Goal: Obtain resource: Obtain resource

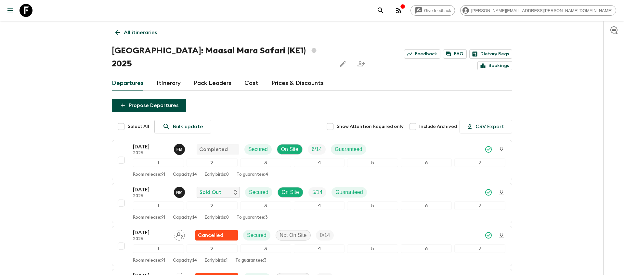
click at [387, 15] on button "search adventures" at bounding box center [380, 10] width 13 height 13
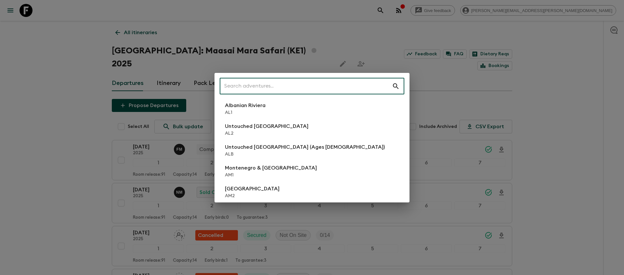
click at [335, 90] on input "text" at bounding box center [306, 86] width 172 height 18
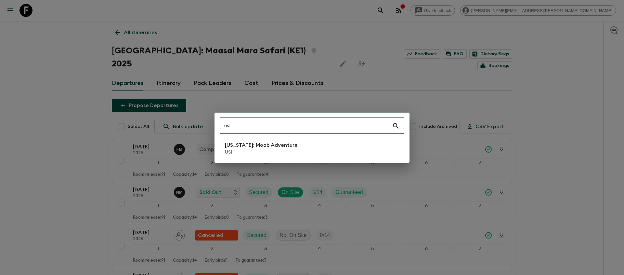
type input "us1"
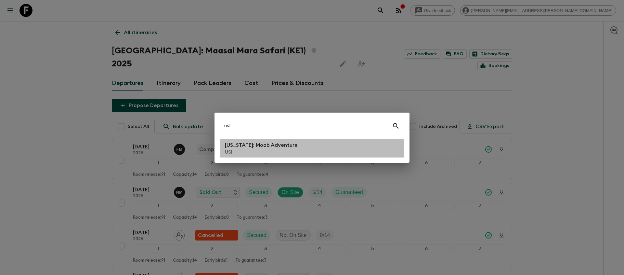
click at [275, 148] on p "[US_STATE]: Moab Adventure" at bounding box center [261, 145] width 73 height 8
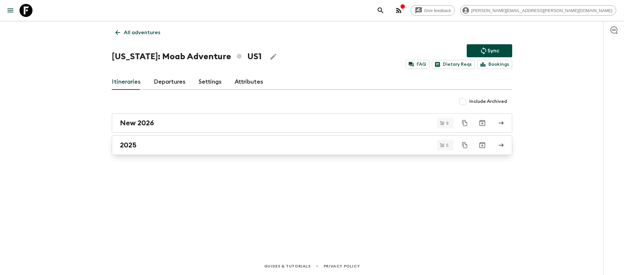
click at [140, 150] on link "2025" at bounding box center [312, 145] width 400 height 20
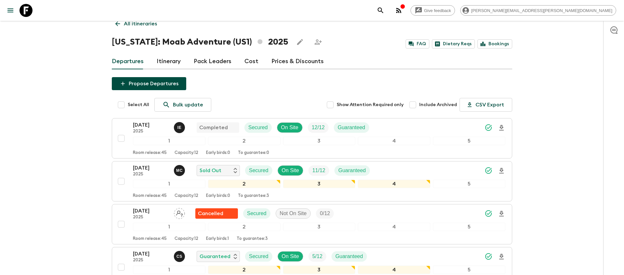
scroll to position [9, 0]
click at [383, 11] on icon "search adventures" at bounding box center [381, 10] width 6 height 6
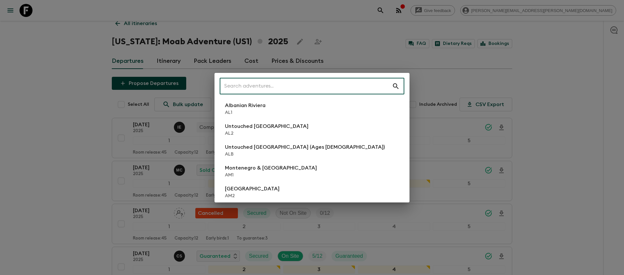
click at [350, 84] on input "text" at bounding box center [306, 86] width 172 height 18
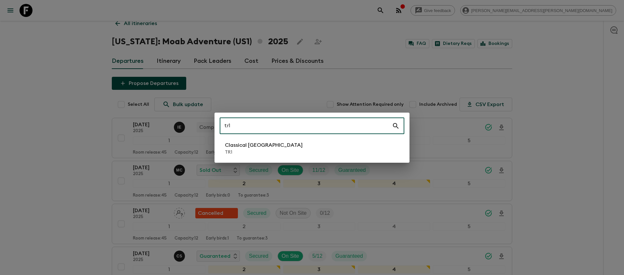
type input "tr1"
click at [280, 145] on li "Classical Türkiye TR1" at bounding box center [312, 148] width 185 height 18
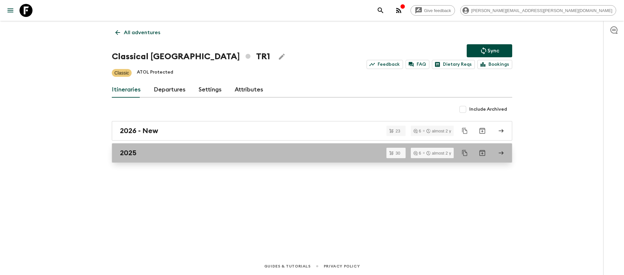
click at [232, 150] on div "2025" at bounding box center [306, 153] width 372 height 8
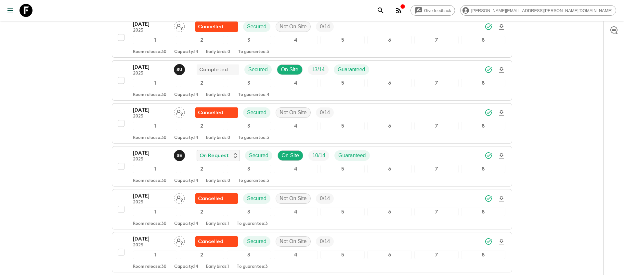
scroll to position [598, 0]
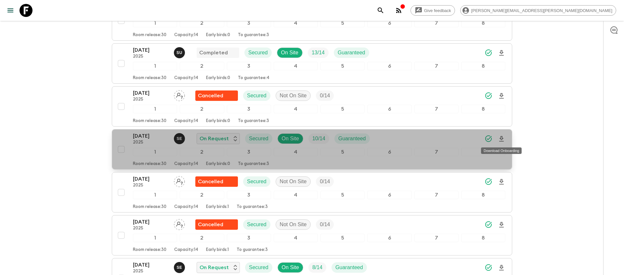
click at [501, 139] on icon "Download Onboarding" at bounding box center [501, 139] width 5 height 6
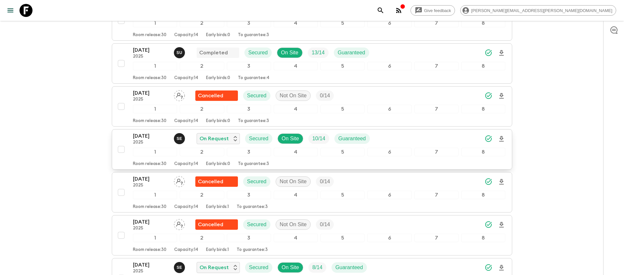
click at [387, 10] on button "search adventures" at bounding box center [380, 10] width 13 height 13
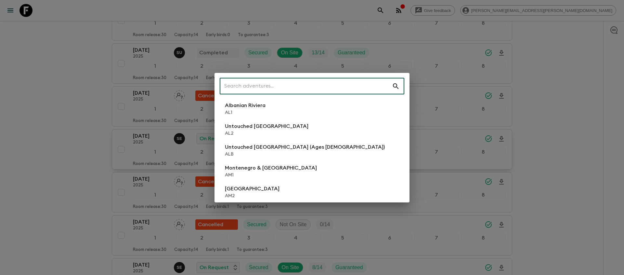
click at [347, 81] on input "text" at bounding box center [306, 86] width 172 height 18
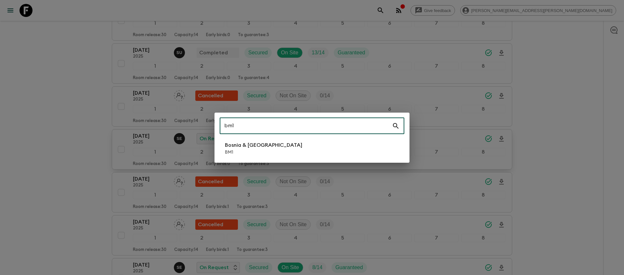
type input "bm1"
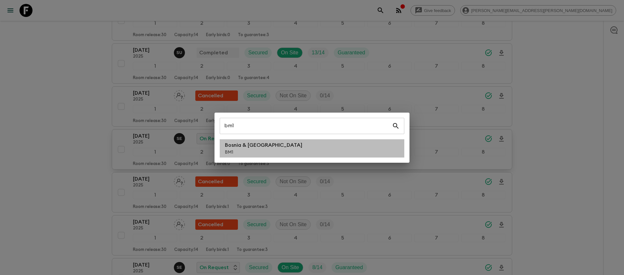
click at [325, 141] on li "Bosnia & Montenegro BM1" at bounding box center [312, 148] width 185 height 18
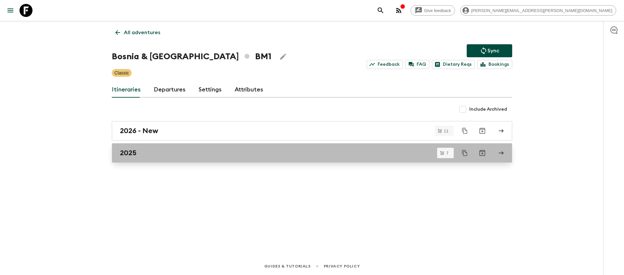
click at [147, 155] on div "2025" at bounding box center [306, 153] width 372 height 8
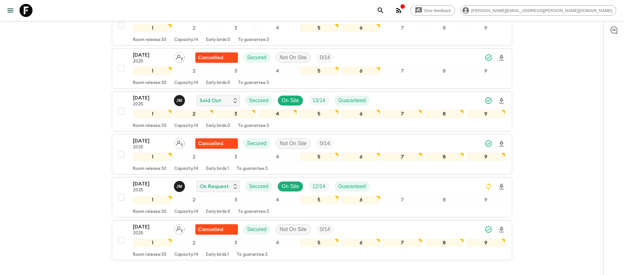
scroll to position [166, 0]
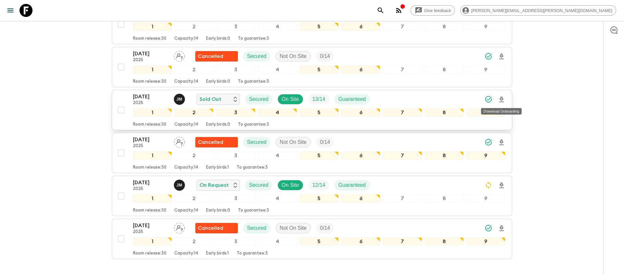
click at [501, 101] on icon "Download Onboarding" at bounding box center [502, 100] width 8 height 8
click at [384, 13] on icon "search adventures" at bounding box center [381, 11] width 8 height 8
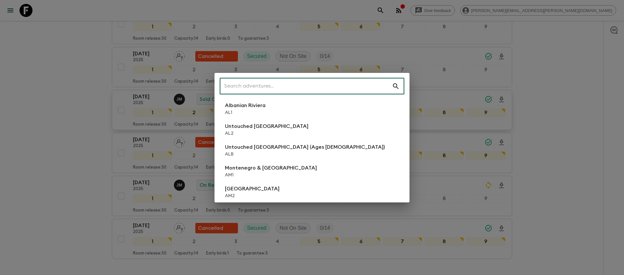
click at [342, 83] on input "text" at bounding box center [306, 86] width 172 height 18
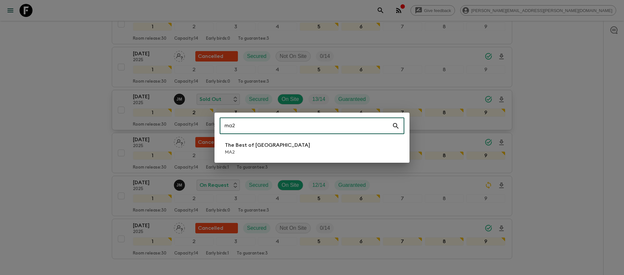
type input "ma2"
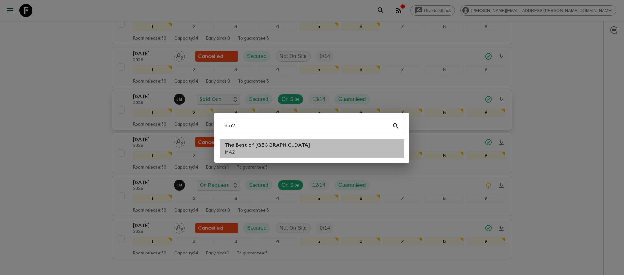
click at [308, 150] on li "The Best of [GEOGRAPHIC_DATA] MA2" at bounding box center [312, 148] width 185 height 18
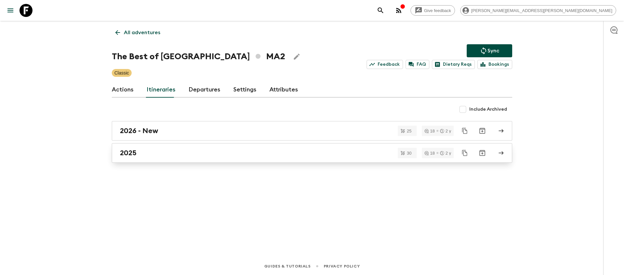
click at [150, 156] on div "2025" at bounding box center [306, 153] width 372 height 8
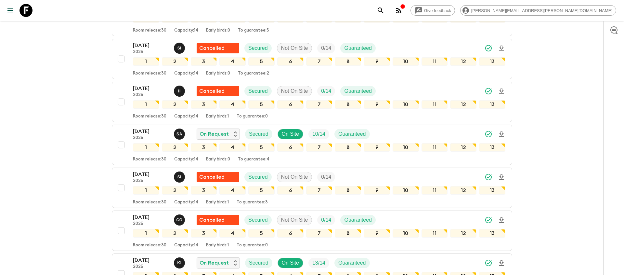
scroll to position [518, 0]
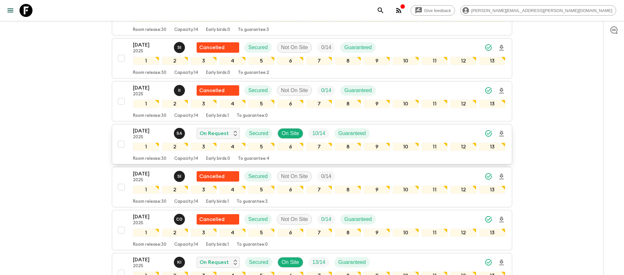
click at [501, 135] on icon "Download Onboarding" at bounding box center [502, 134] width 8 height 8
click at [384, 10] on icon "search adventures" at bounding box center [381, 11] width 8 height 8
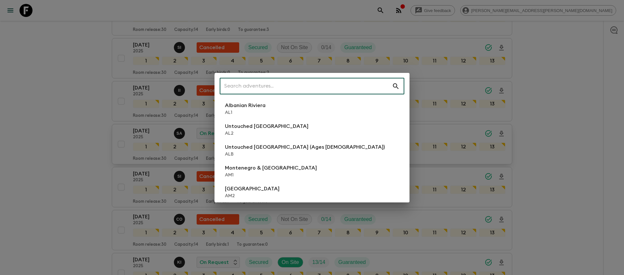
click at [378, 83] on input "text" at bounding box center [306, 86] width 172 height 18
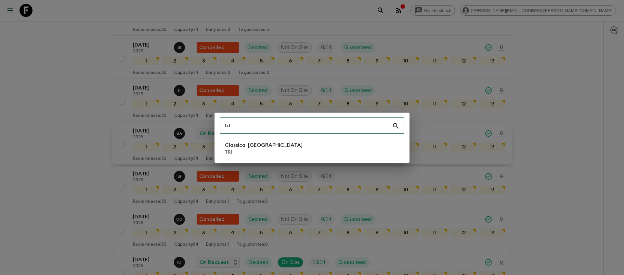
type input "tr1"
click at [280, 153] on li "Classical Türkiye TR1" at bounding box center [312, 148] width 185 height 18
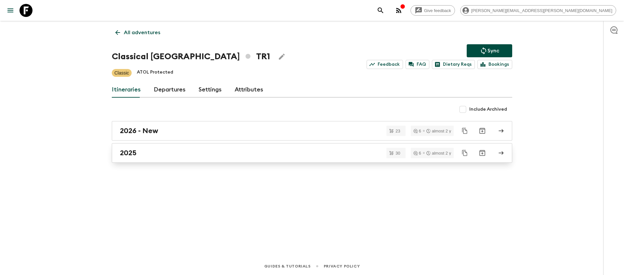
click at [184, 160] on link "2025" at bounding box center [312, 153] width 400 height 20
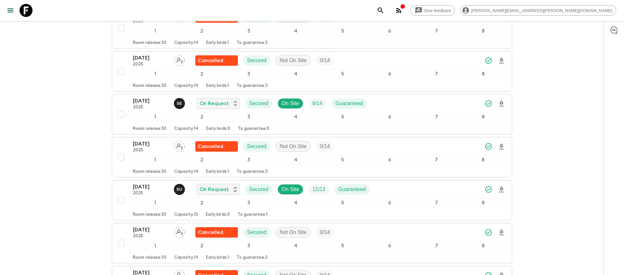
scroll to position [763, 0]
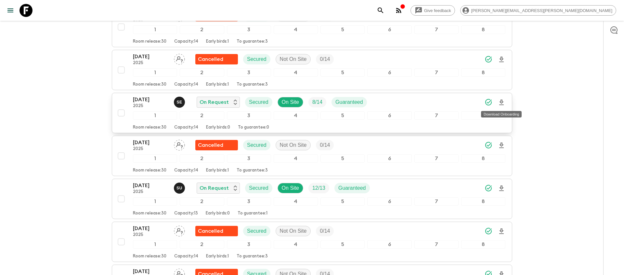
click at [504, 101] on icon "Download Onboarding" at bounding box center [502, 102] width 8 height 8
click at [384, 7] on icon "search adventures" at bounding box center [381, 11] width 8 height 8
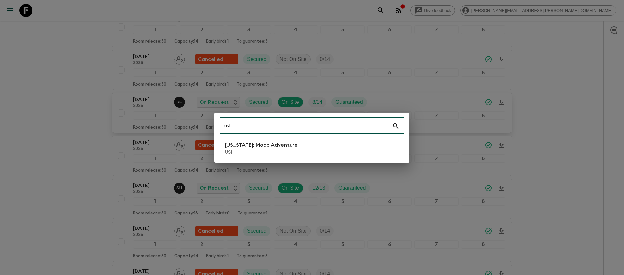
type input "us1"
click at [255, 150] on p "US1" at bounding box center [261, 152] width 73 height 7
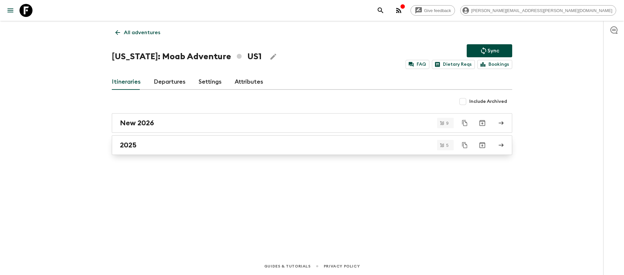
click at [197, 151] on link "2025" at bounding box center [312, 145] width 400 height 20
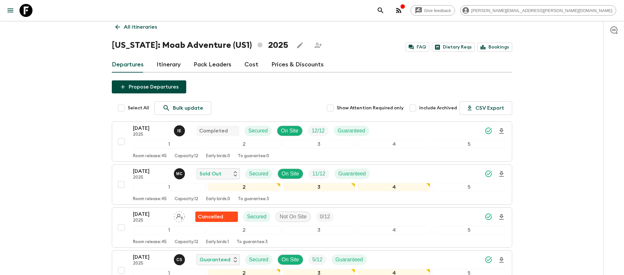
scroll to position [8, 0]
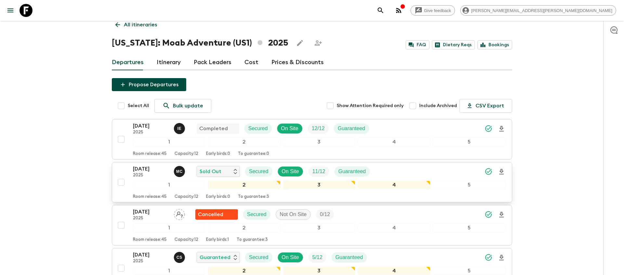
click at [501, 171] on icon "Download Onboarding" at bounding box center [502, 172] width 8 height 8
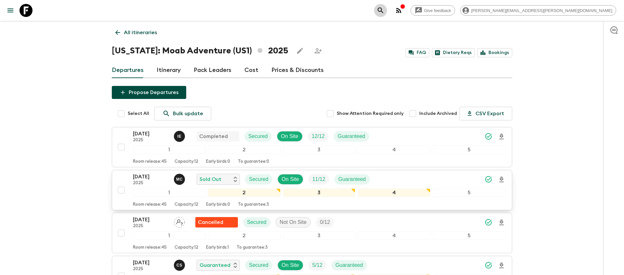
click at [384, 10] on icon "search adventures" at bounding box center [381, 11] width 8 height 8
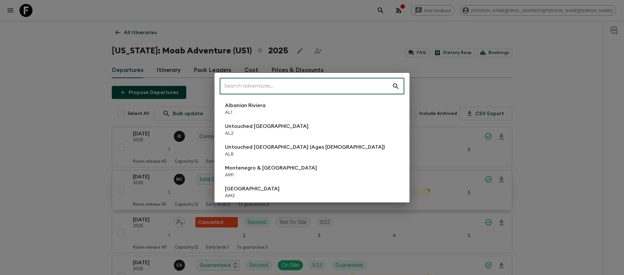
click at [300, 83] on input "text" at bounding box center [306, 86] width 172 height 18
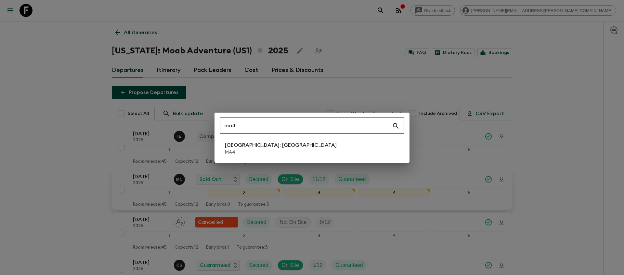
type input "ma4"
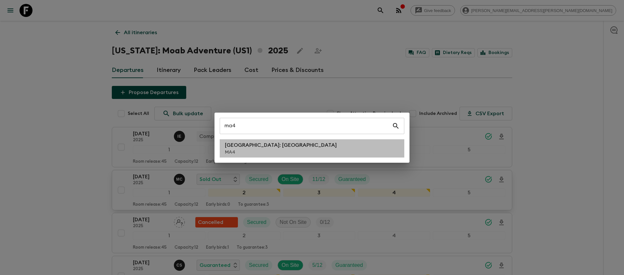
click at [252, 143] on p "[GEOGRAPHIC_DATA]: [GEOGRAPHIC_DATA]" at bounding box center [281, 145] width 112 height 8
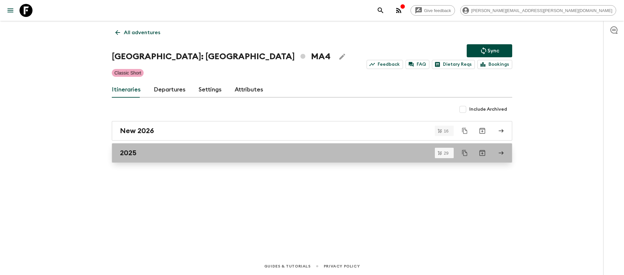
click at [245, 156] on div "2025" at bounding box center [306, 153] width 372 height 8
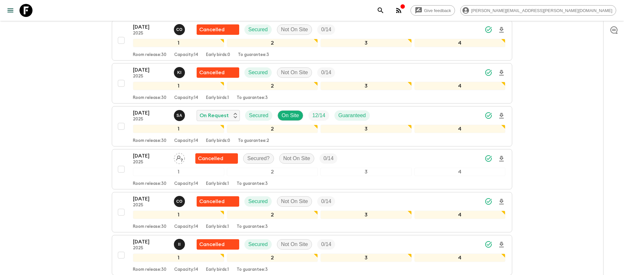
scroll to position [772, 0]
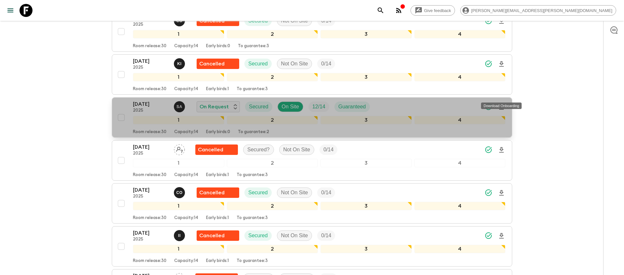
click at [500, 103] on icon "Download Onboarding" at bounding box center [502, 107] width 8 height 8
